Goal: Information Seeking & Learning: Learn about a topic

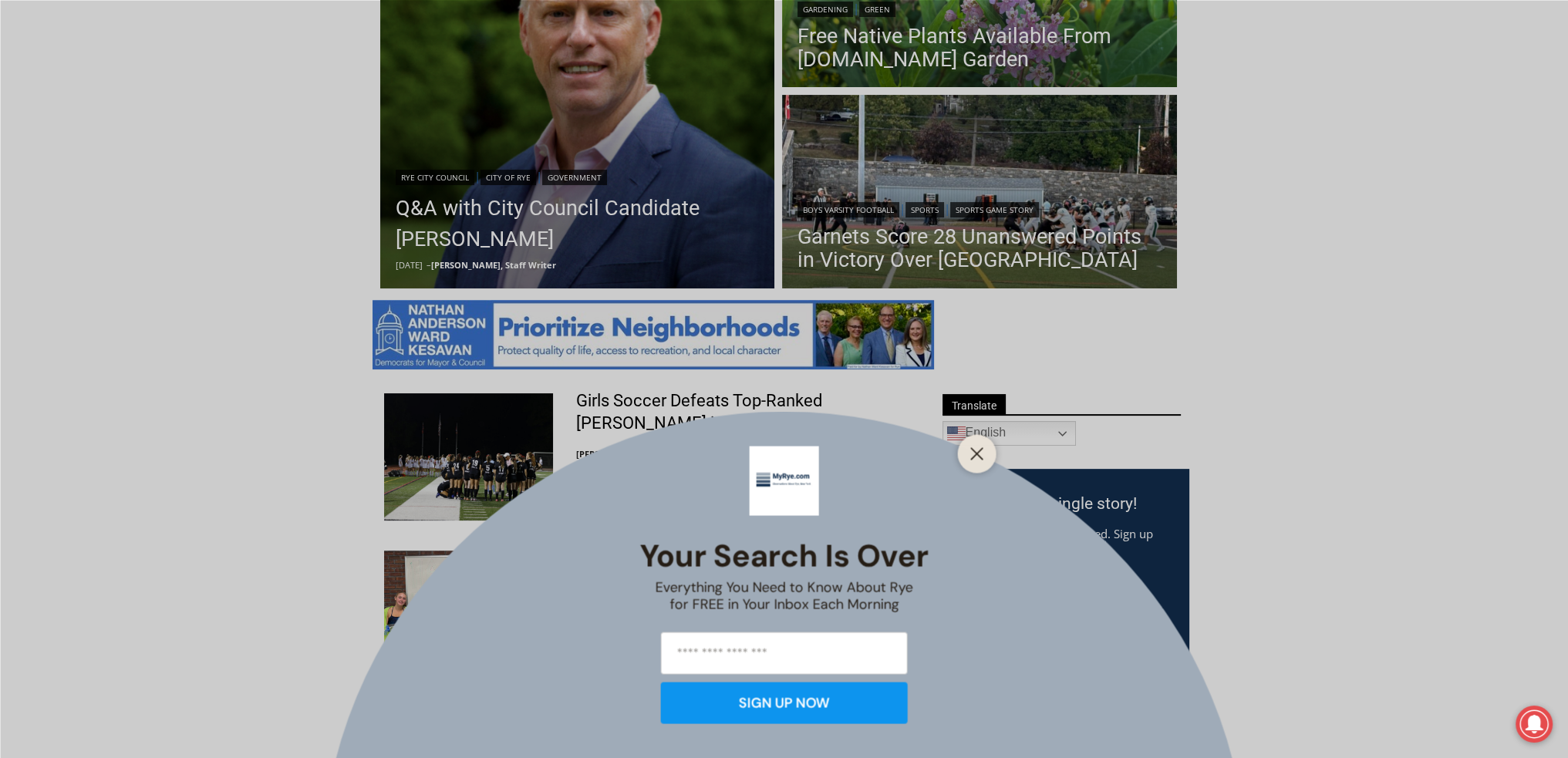
scroll to position [540, 0]
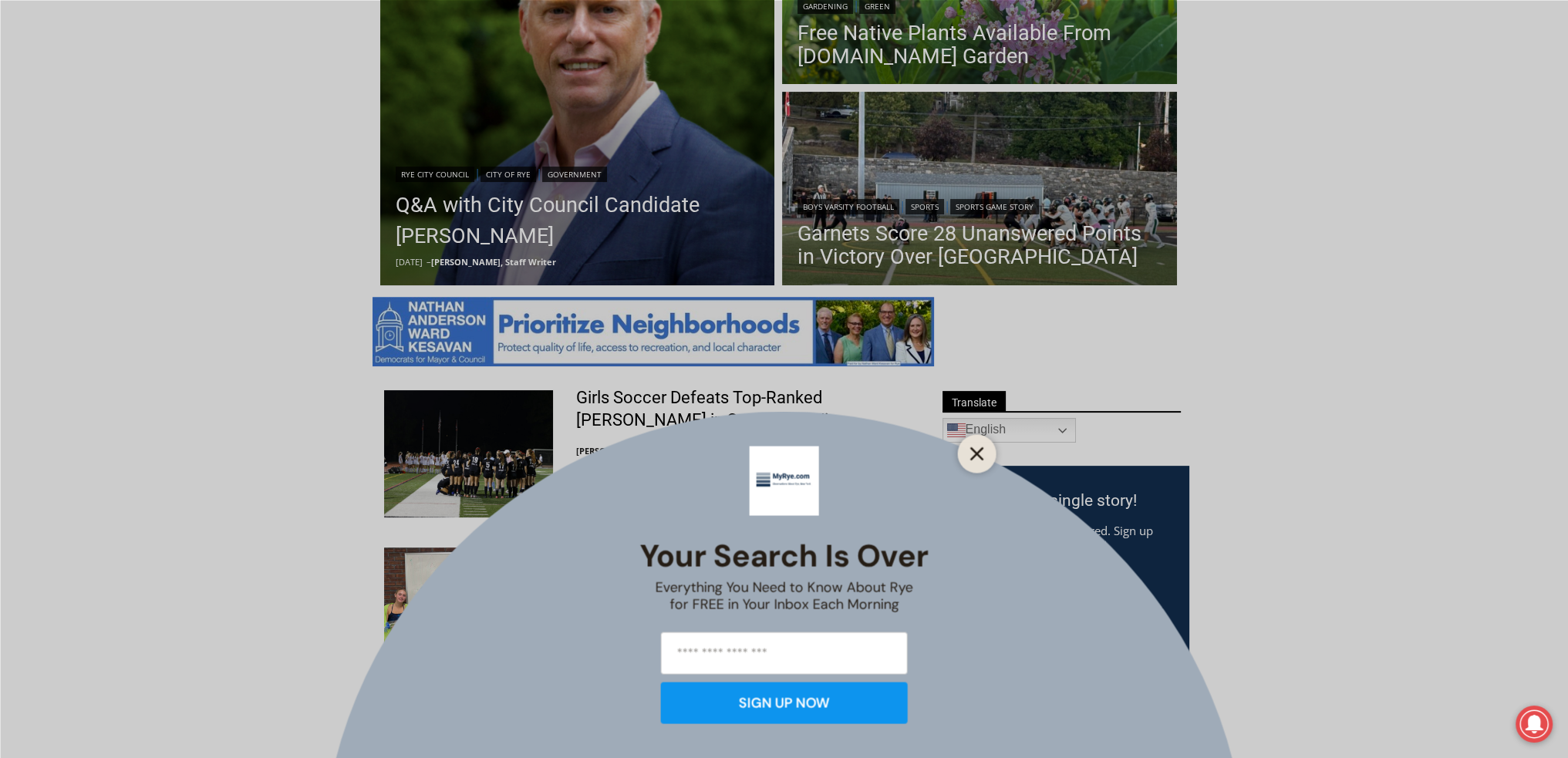
click at [969, 445] on button "Close" at bounding box center [977, 453] width 22 height 22
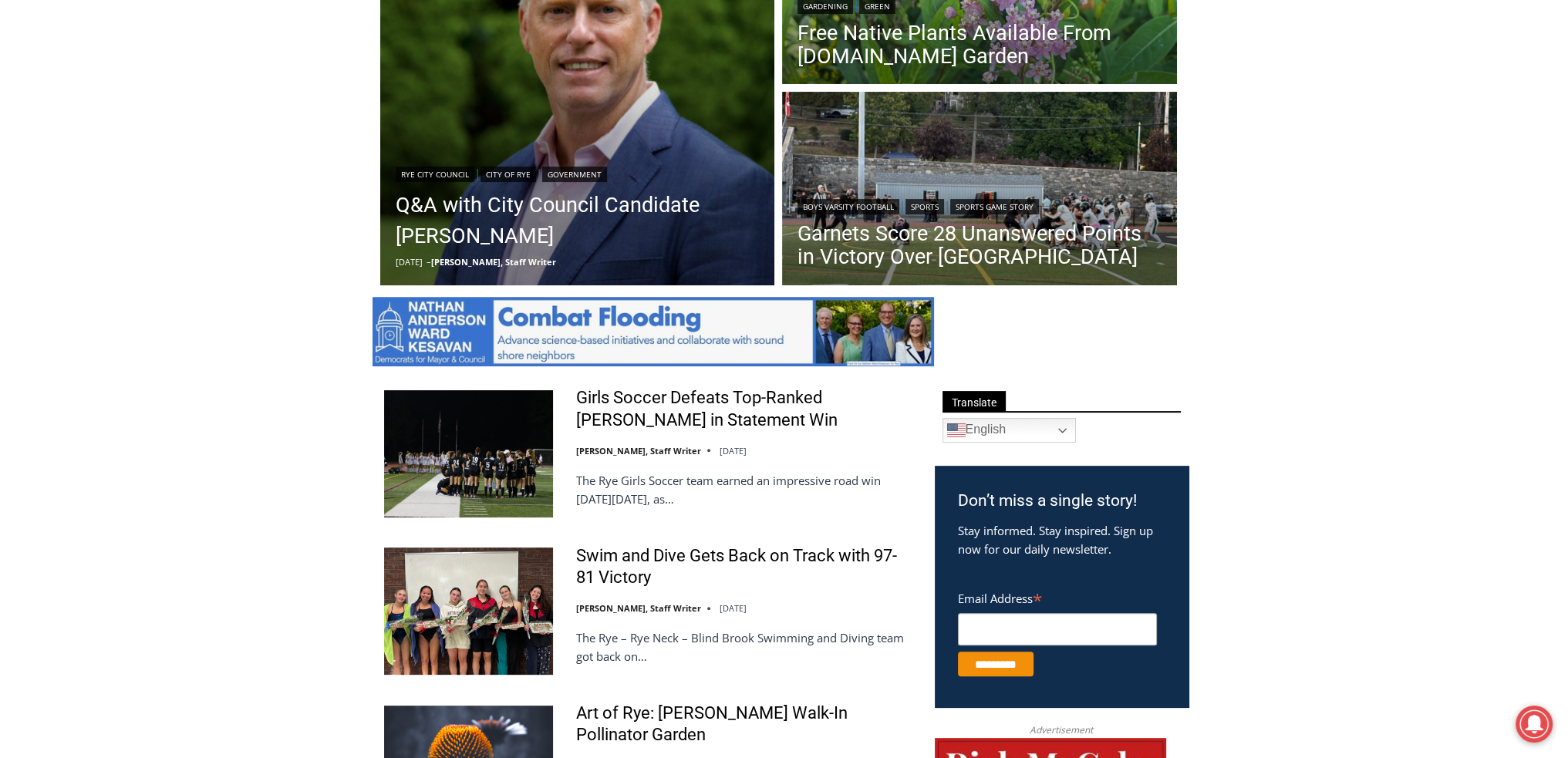
click at [491, 731] on img at bounding box center [468, 768] width 169 height 126
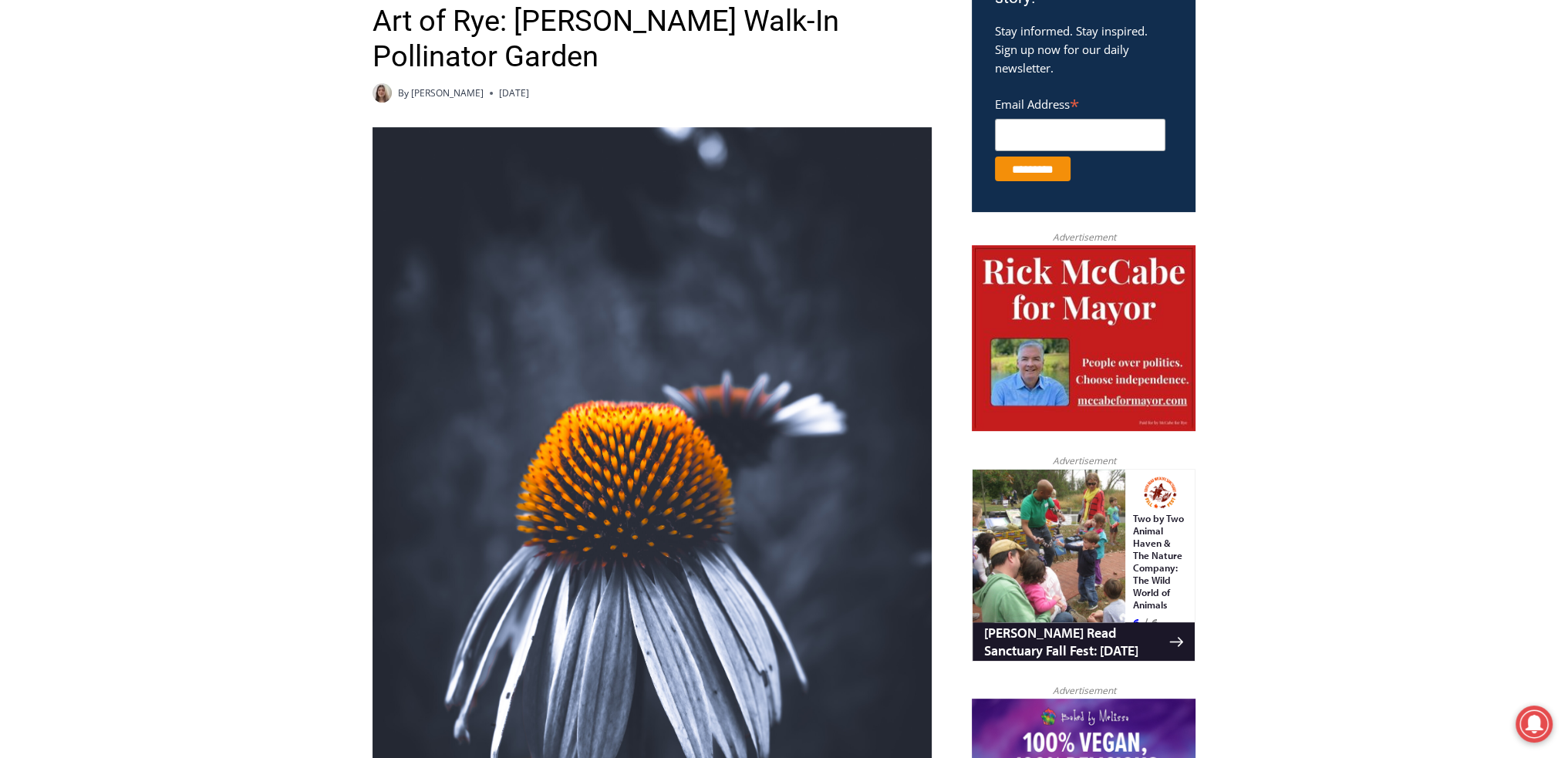
scroll to position [24, 0]
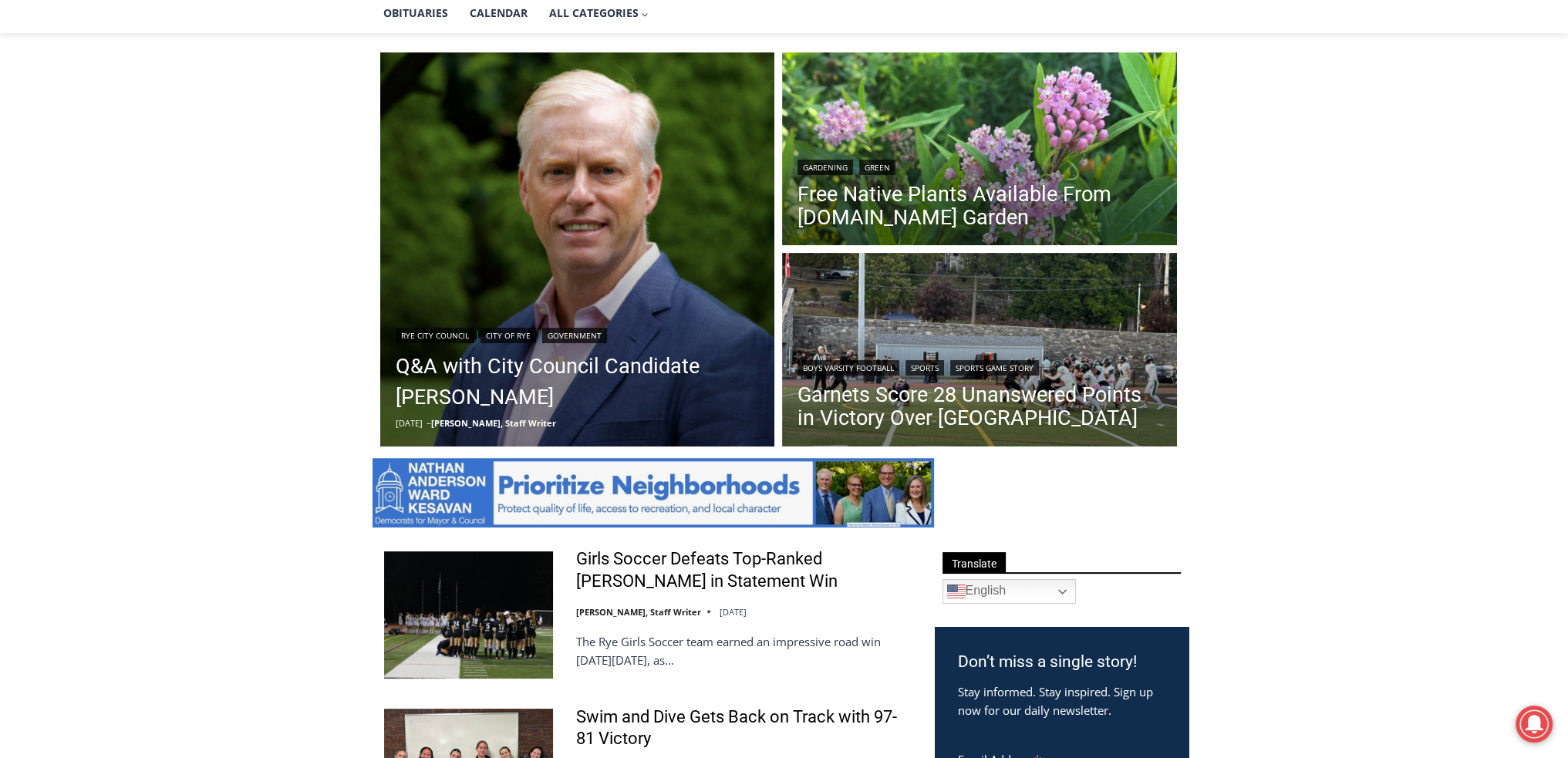
scroll to position [360, 0]
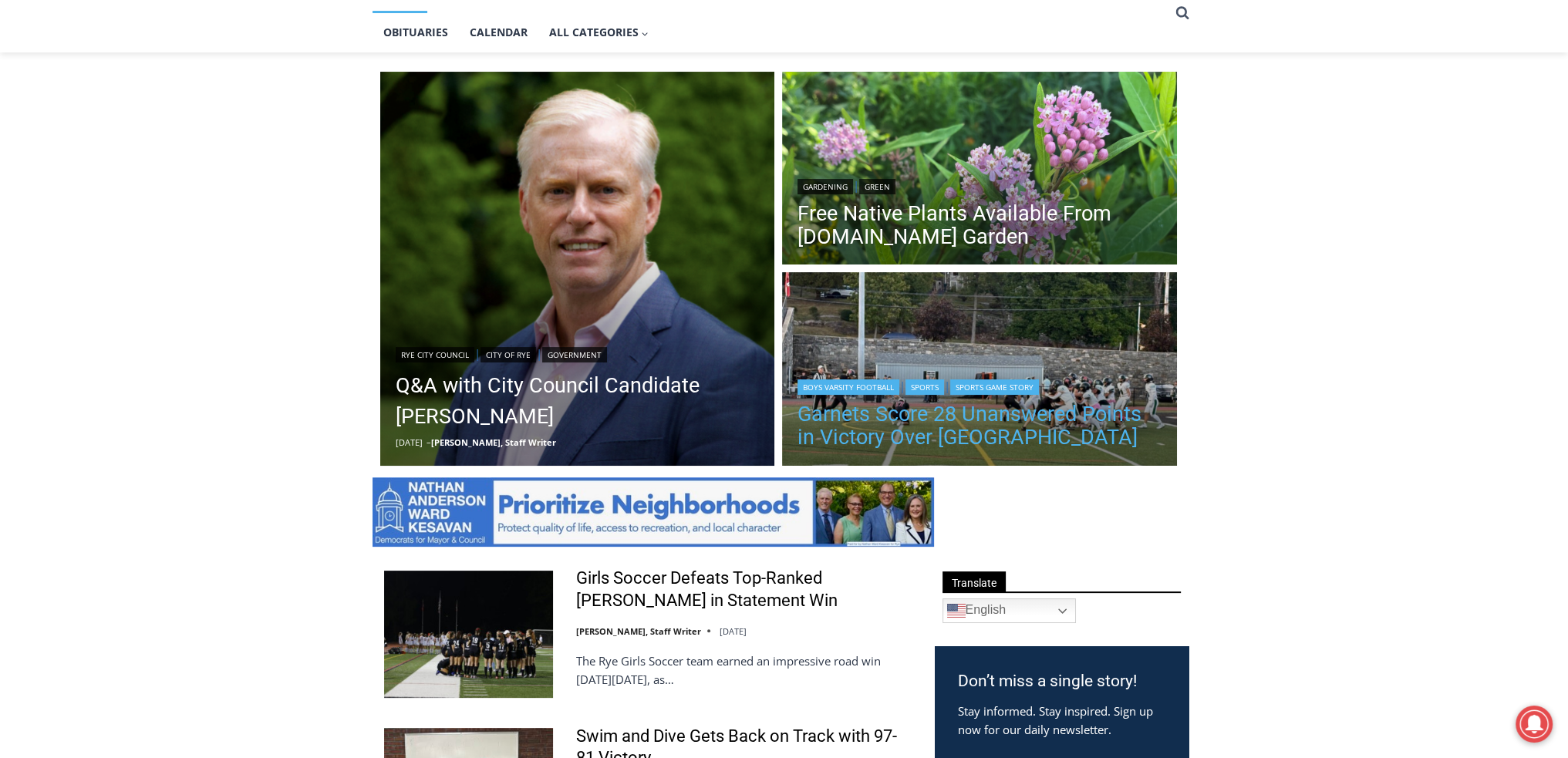
click at [812, 414] on link "Garnets Score 28 Unanswered Points in Victory Over [GEOGRAPHIC_DATA]" at bounding box center [980, 425] width 364 height 46
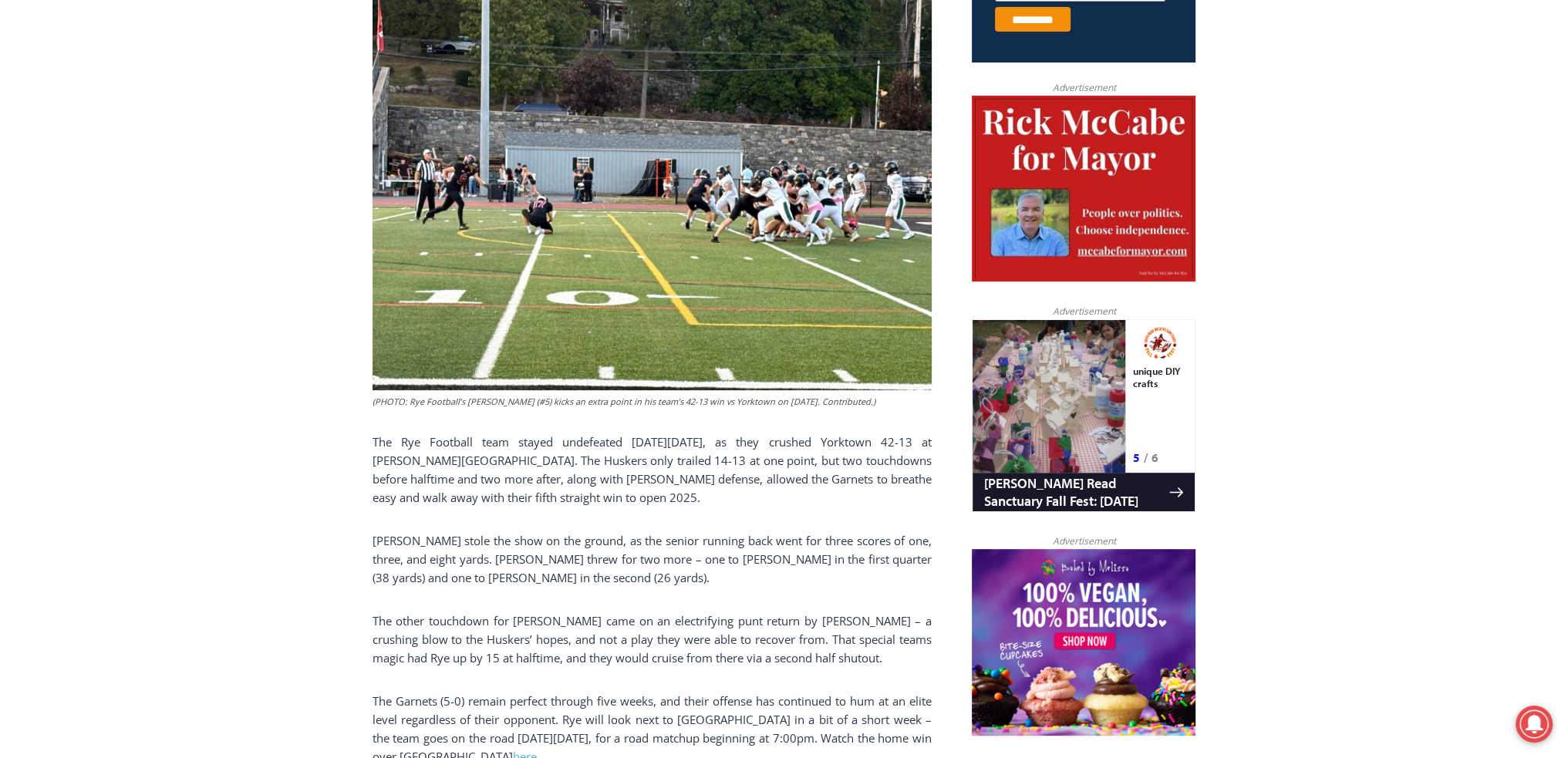
scroll to position [179, 0]
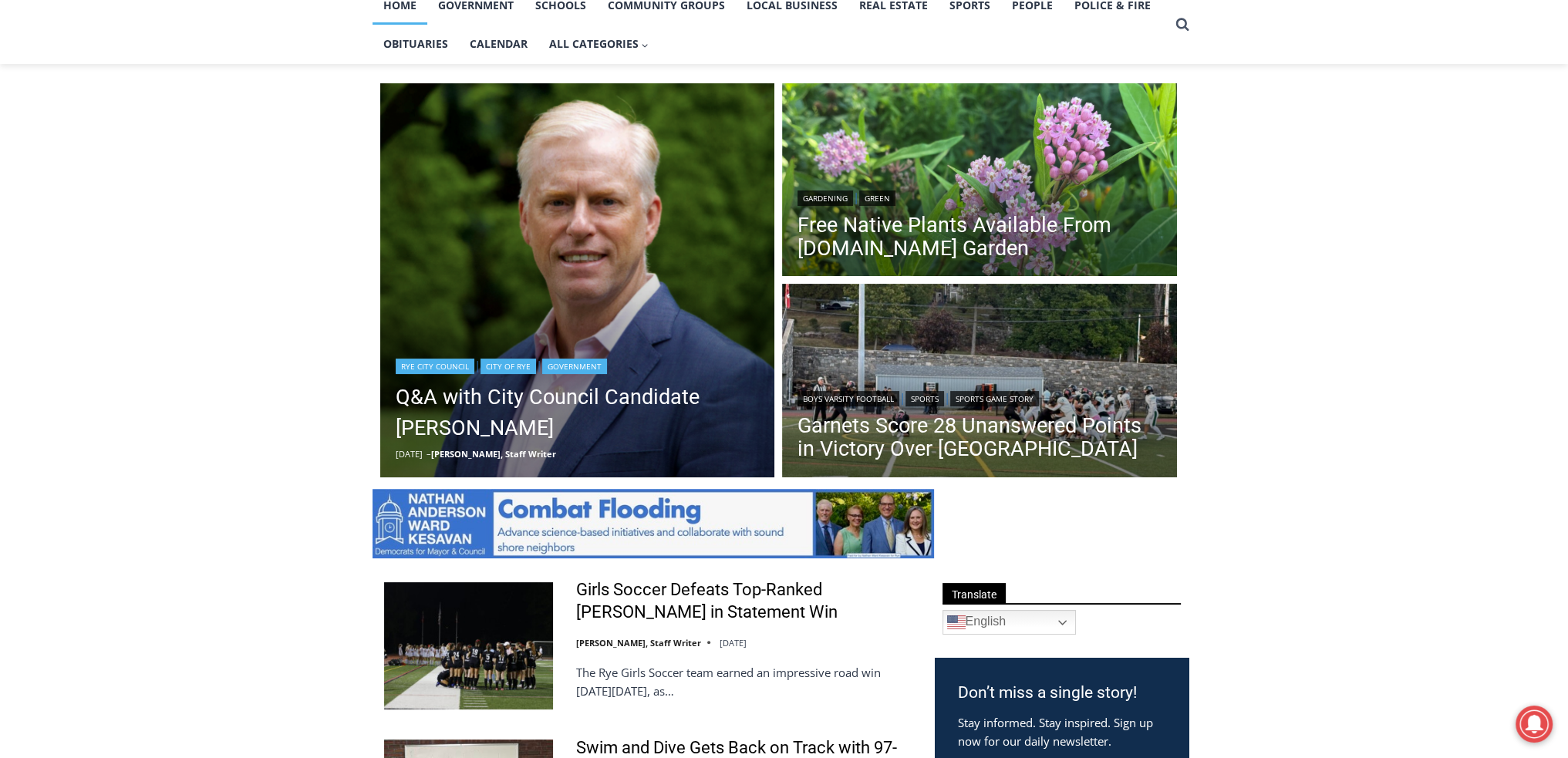
click at [425, 153] on img "Read More Q&A with City Council Candidate James Ward" at bounding box center [578, 280] width 395 height 395
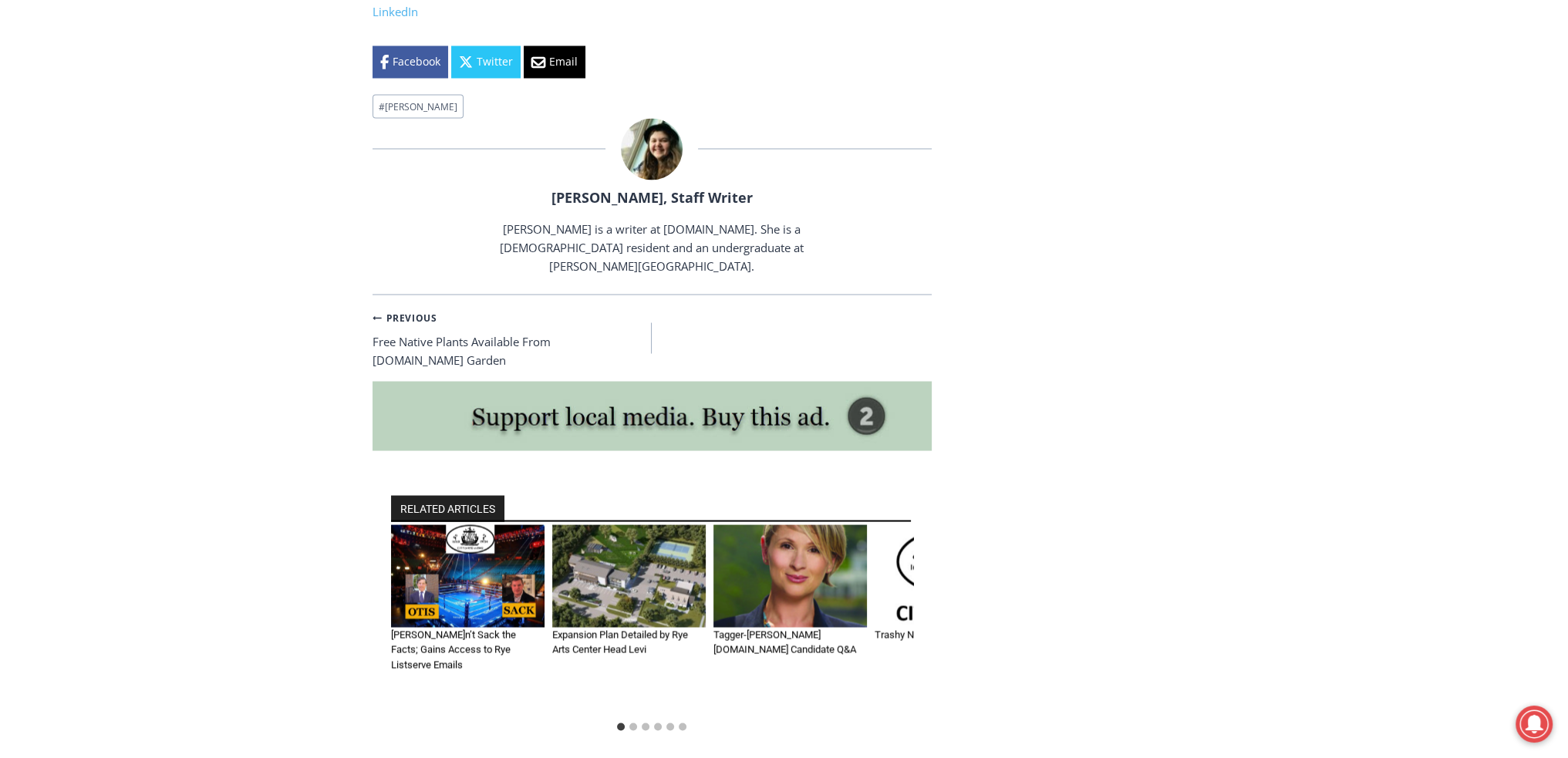
scroll to position [11695, 0]
